Goal: Information Seeking & Learning: Learn about a topic

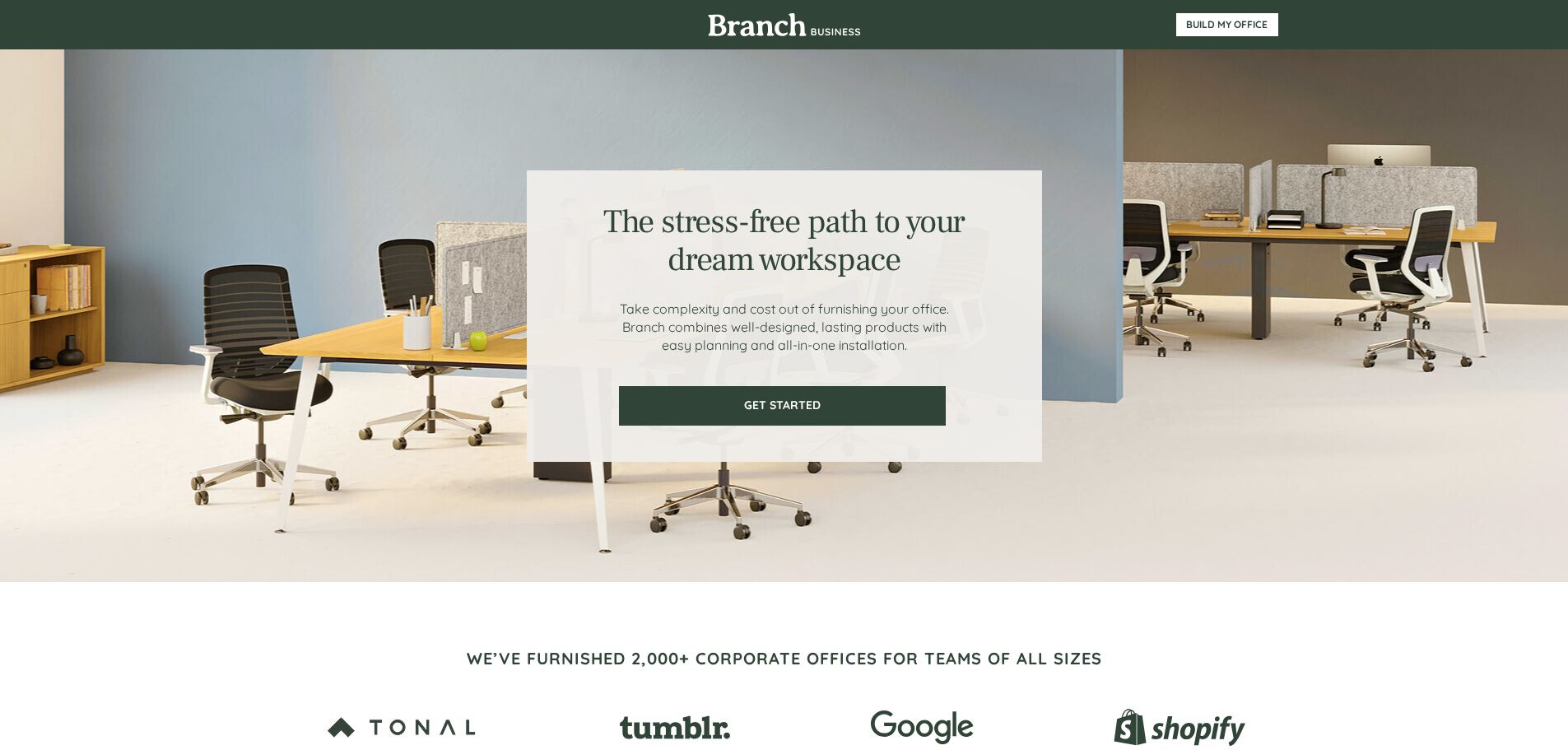
drag, startPoint x: 595, startPoint y: 216, endPoint x: 948, endPoint y: 355, distance: 379.4
click at [948, 355] on div "The stress-free path to your dream workspace Take complexity and cost out of fu…" at bounding box center [784, 316] width 515 height 292
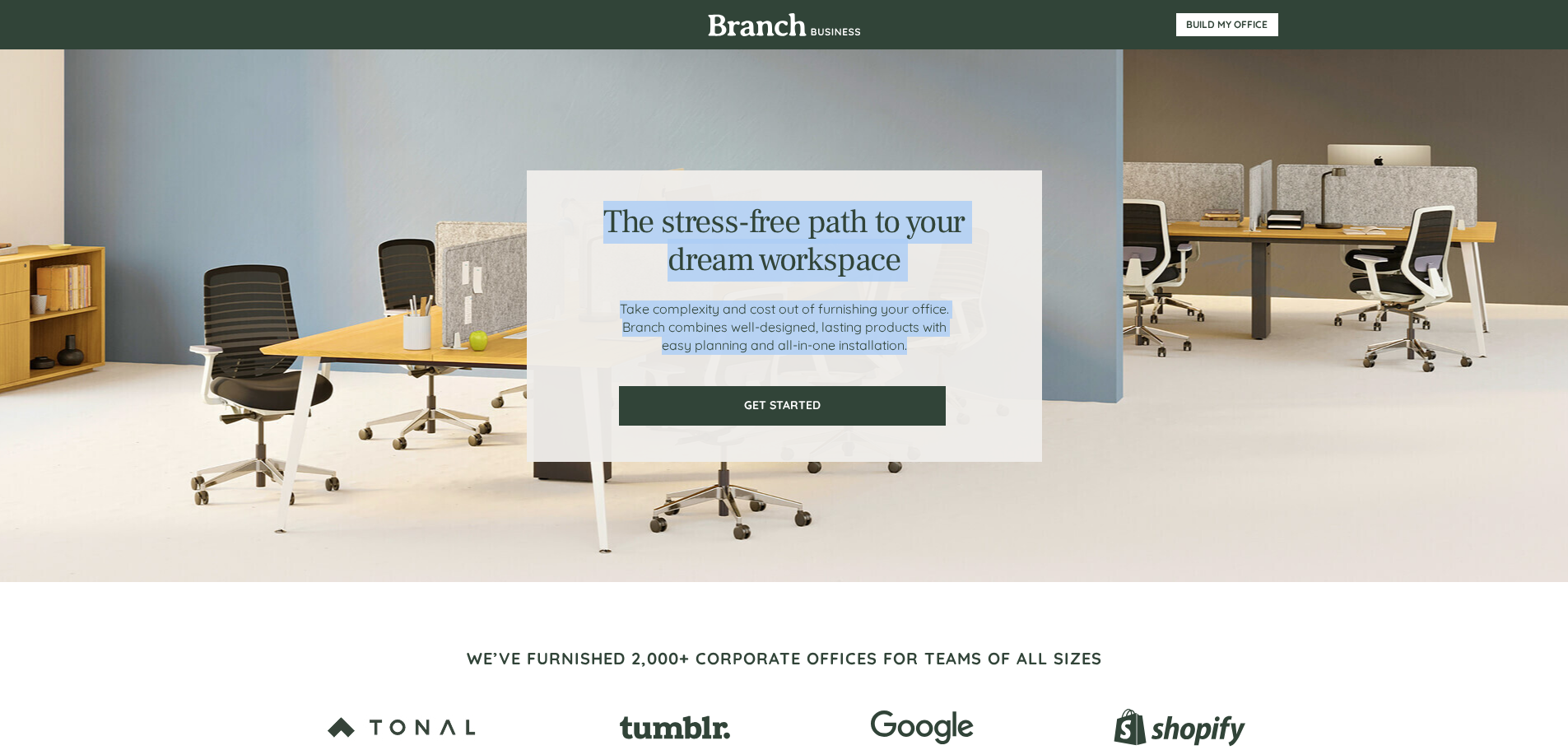
drag, startPoint x: 936, startPoint y: 346, endPoint x: 621, endPoint y: 194, distance: 349.8
click at [621, 194] on div "The stress-free path to your dream workspace Take complexity and cost out of fu…" at bounding box center [784, 316] width 515 height 292
click at [561, 297] on div at bounding box center [784, 316] width 515 height 292
drag, startPoint x: 939, startPoint y: 351, endPoint x: 592, endPoint y: 200, distance: 378.4
click at [592, 200] on div "The stress-free path to your dream workspace Take complexity and cost out of fu…" at bounding box center [784, 316] width 515 height 292
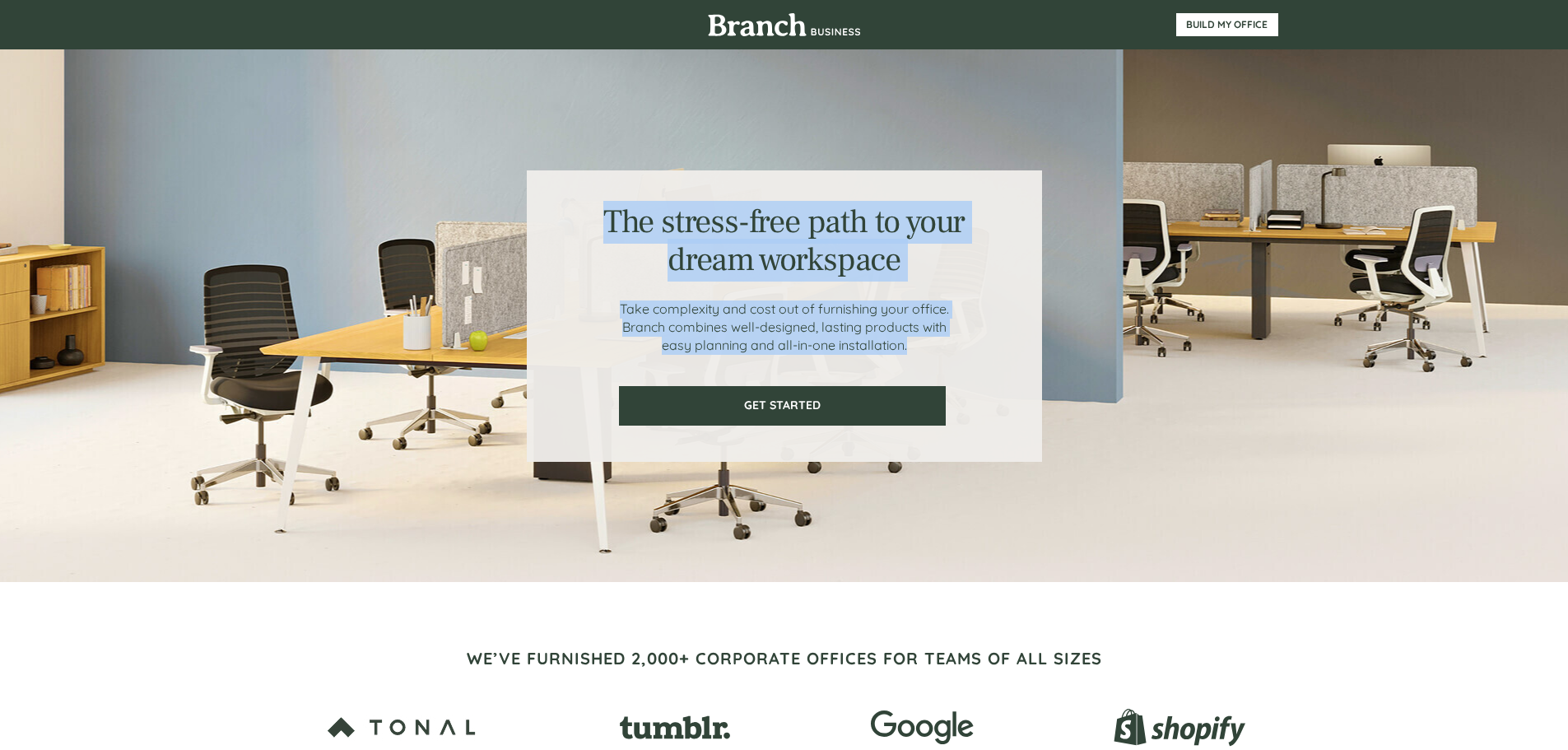
click at [645, 217] on span "The stress-free path to your dream workspace" at bounding box center [784, 240] width 362 height 80
click at [598, 221] on h1 "The stress-free path to your dream workspace" at bounding box center [784, 243] width 383 height 76
click at [583, 204] on div at bounding box center [784, 316] width 515 height 292
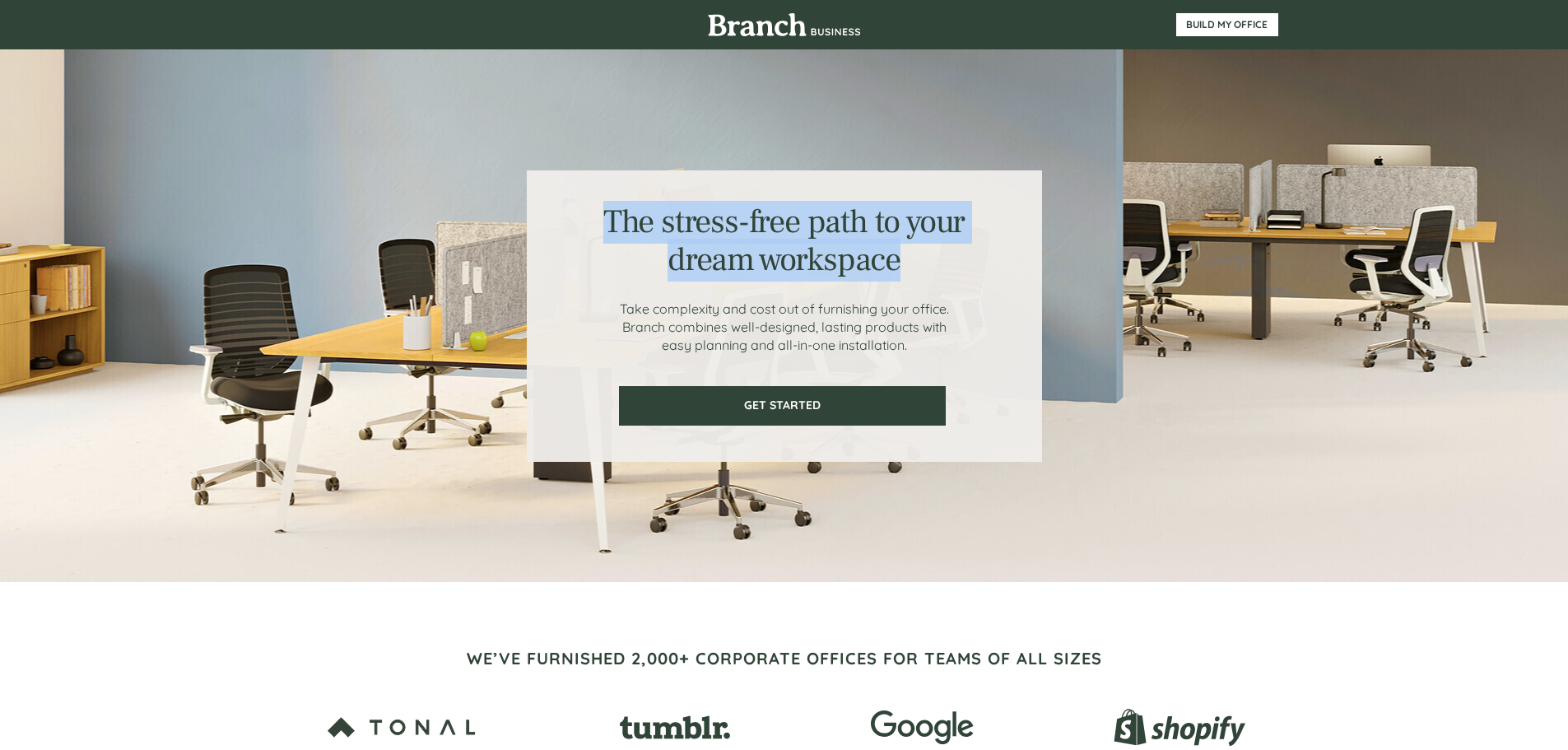
drag, startPoint x: 961, startPoint y: 263, endPoint x: 596, endPoint y: 213, distance: 368.4
click at [602, 204] on div "The stress-free path to your dream workspace Take complexity and cost out of fu…" at bounding box center [784, 316] width 515 height 292
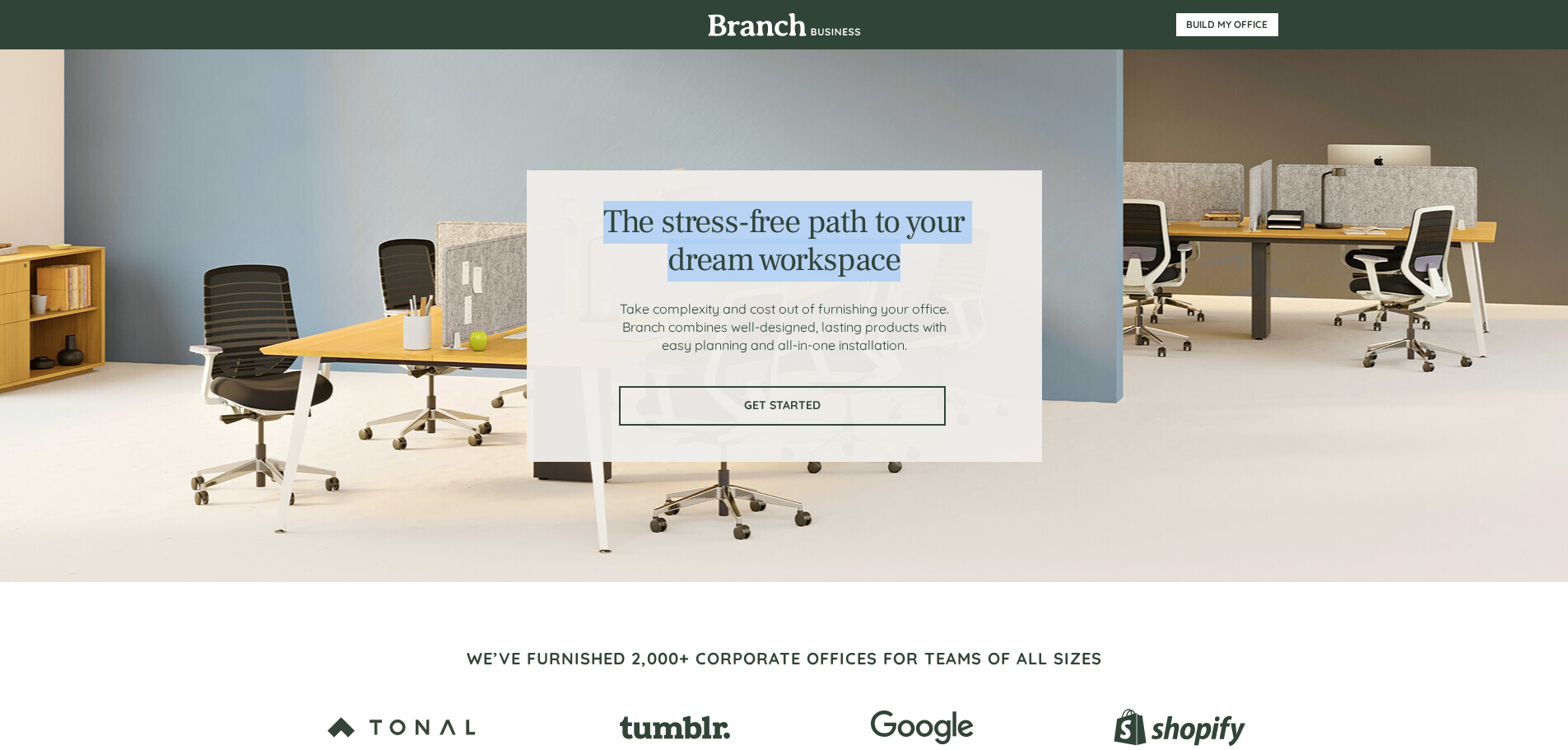
click at [818, 392] on link "GET STARTED" at bounding box center [783, 406] width 327 height 39
